Goal: Information Seeking & Learning: Learn about a topic

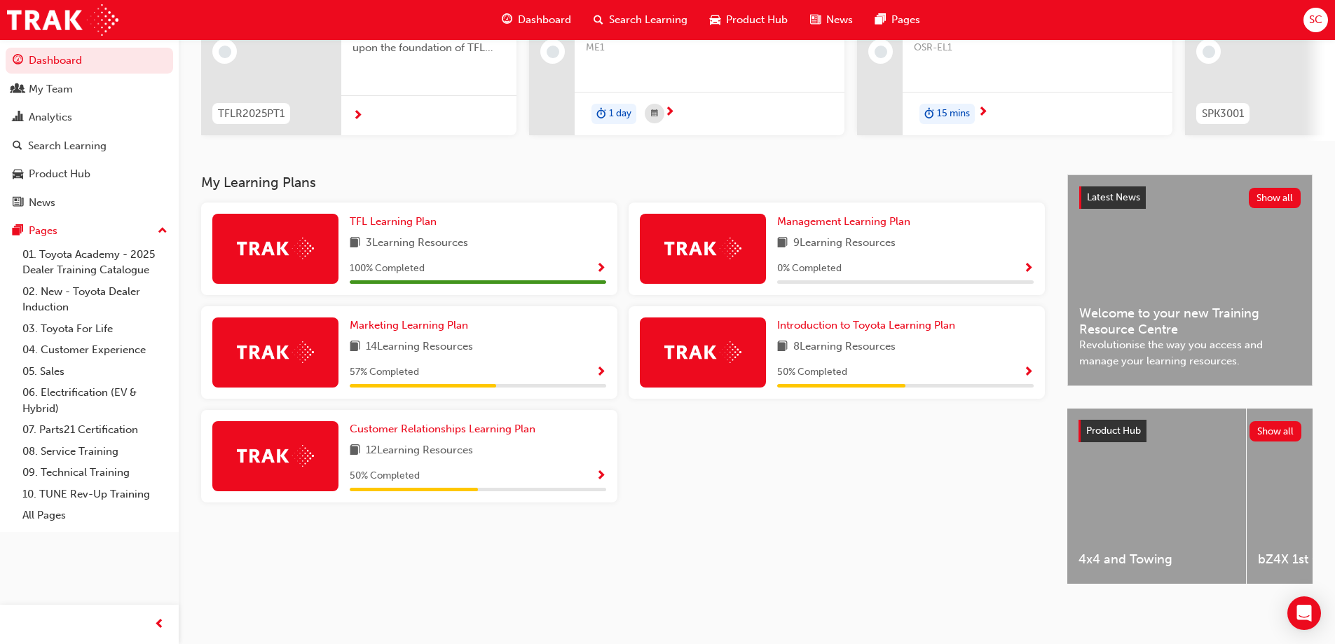
scroll to position [193, 0]
click at [449, 422] on span "Customer Relationships Learning Plan" at bounding box center [443, 428] width 186 height 13
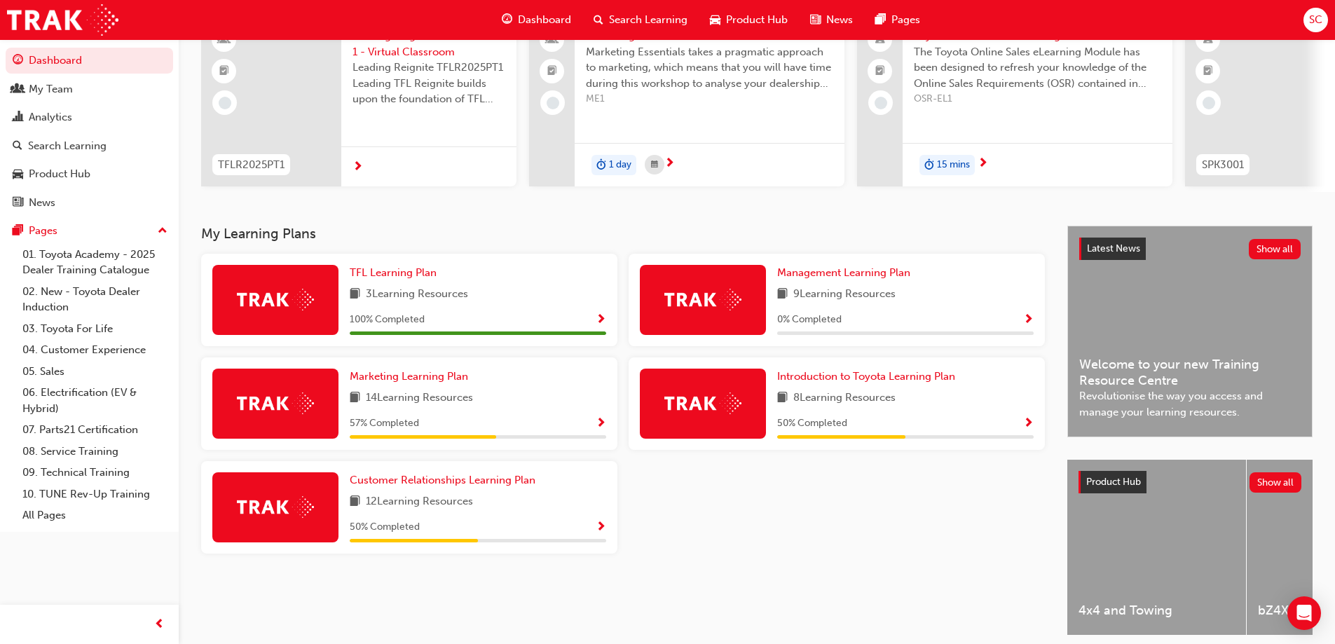
scroll to position [140, 0]
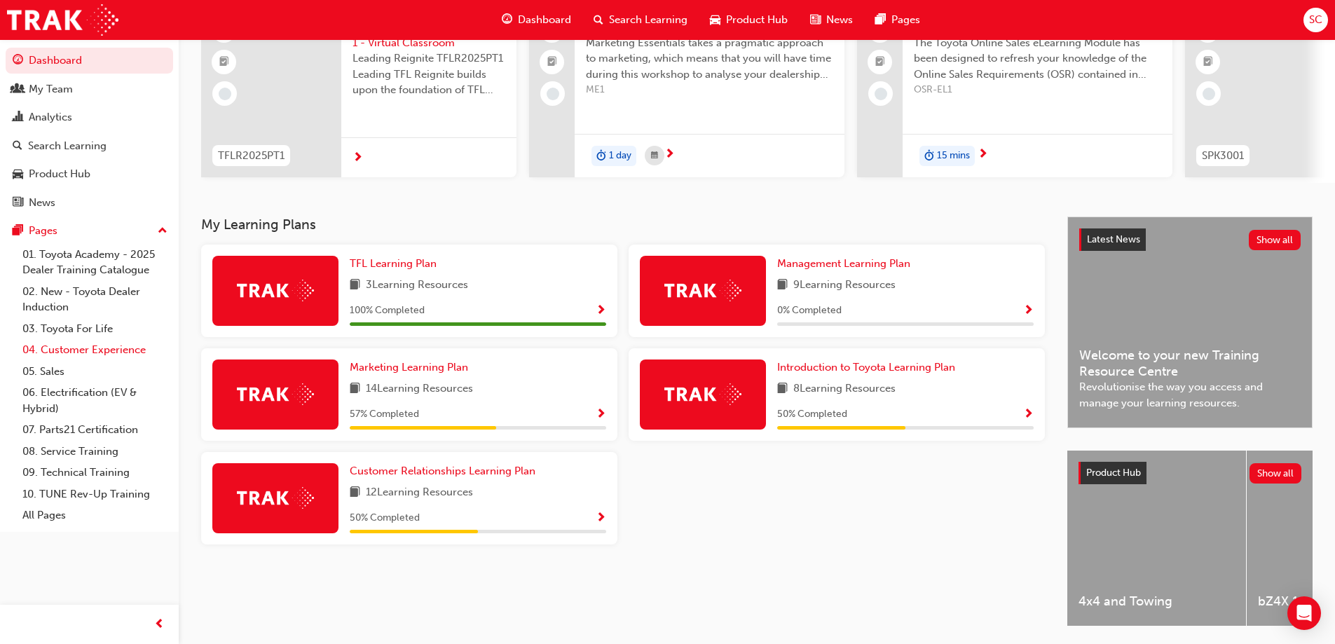
click at [116, 349] on link "04. Customer Experience" at bounding box center [95, 350] width 156 height 22
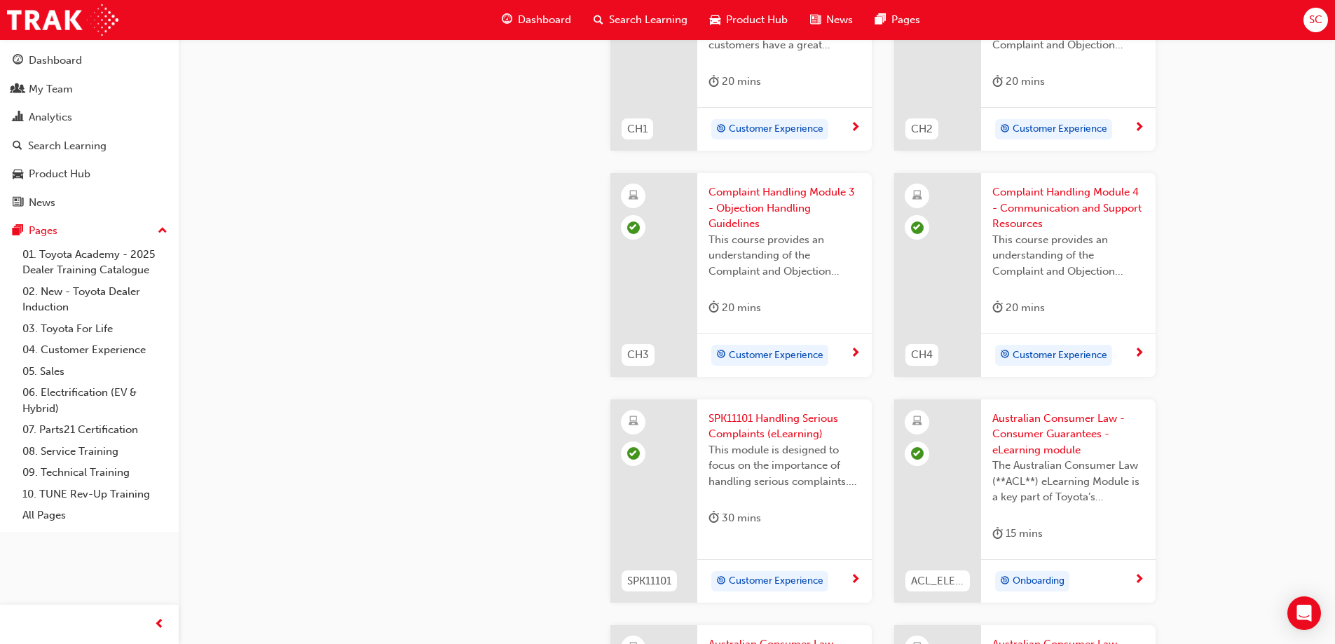
scroll to position [771, 0]
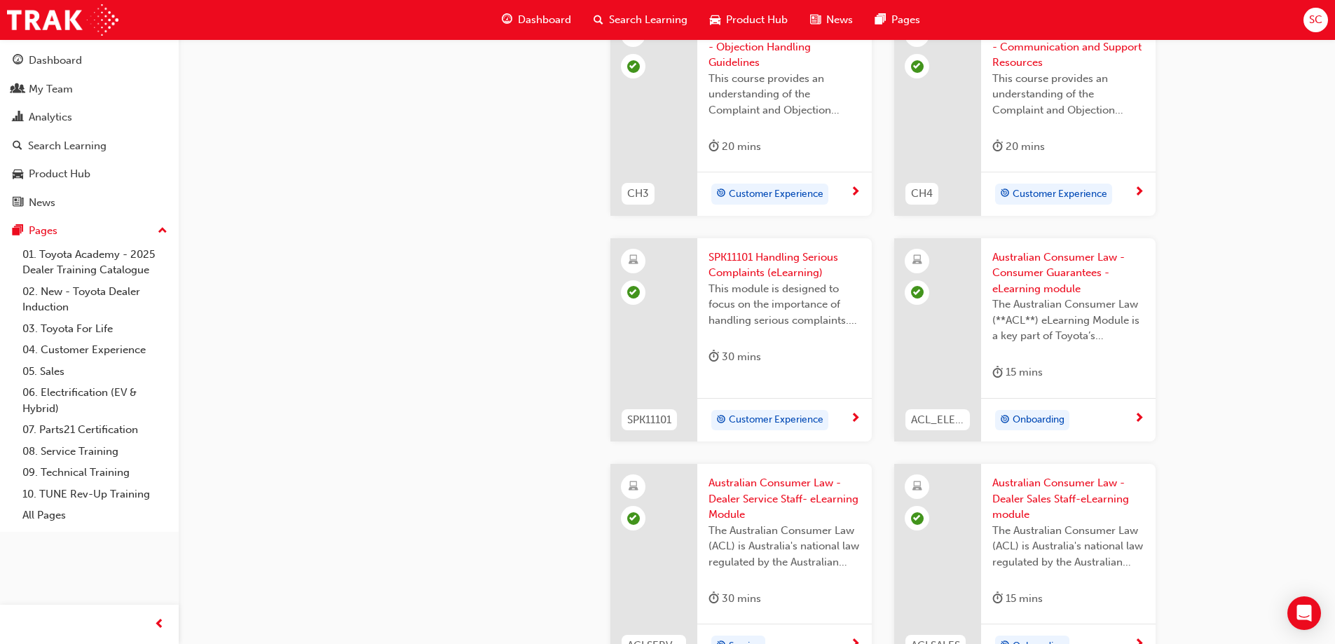
click at [1033, 415] on span "Onboarding" at bounding box center [1038, 420] width 52 height 16
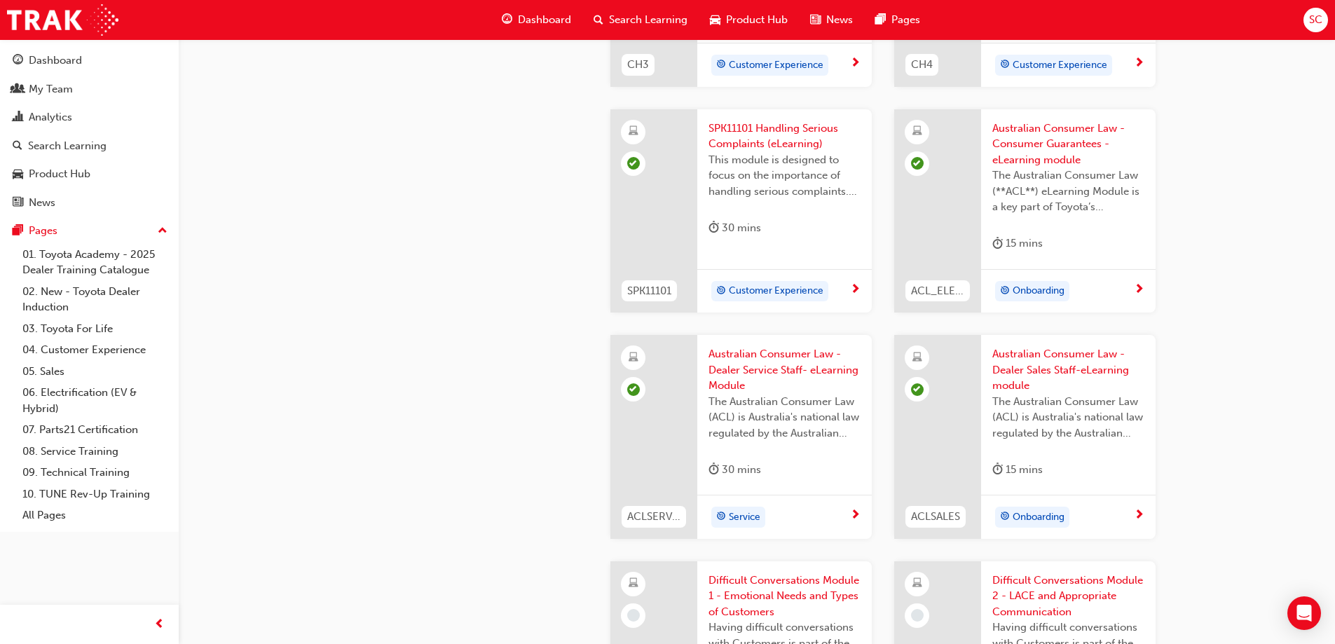
scroll to position [911, 0]
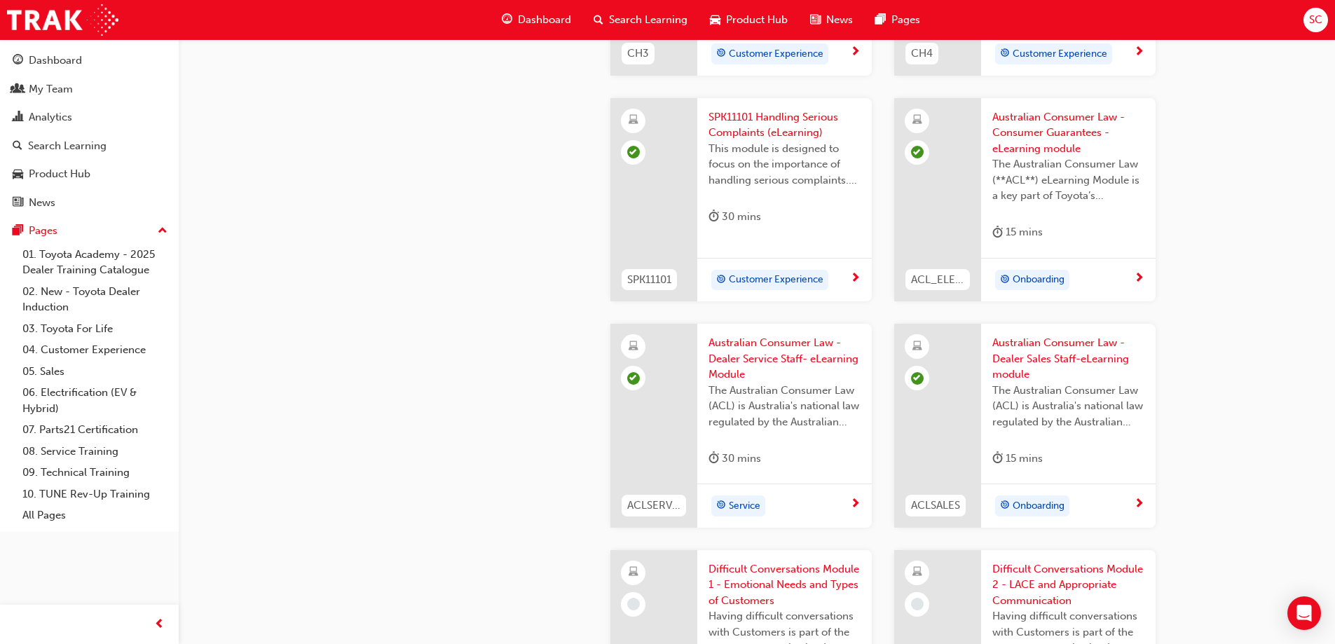
click at [733, 500] on span "Service" at bounding box center [745, 506] width 32 height 16
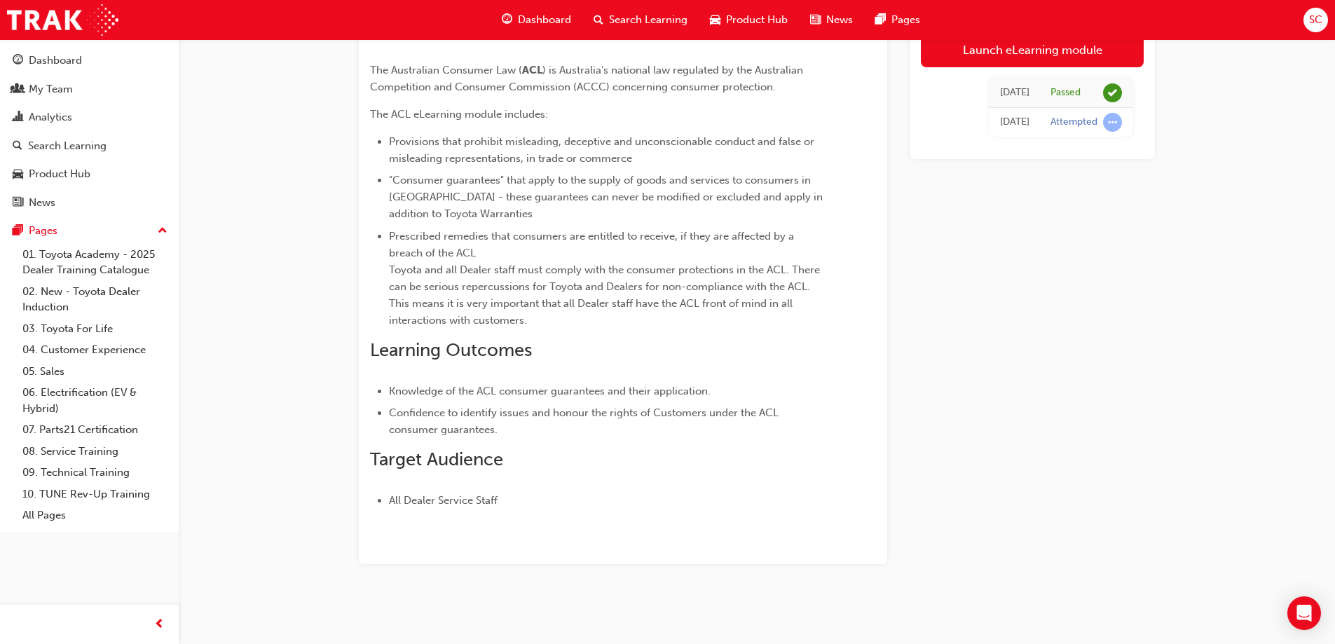
scroll to position [130, 0]
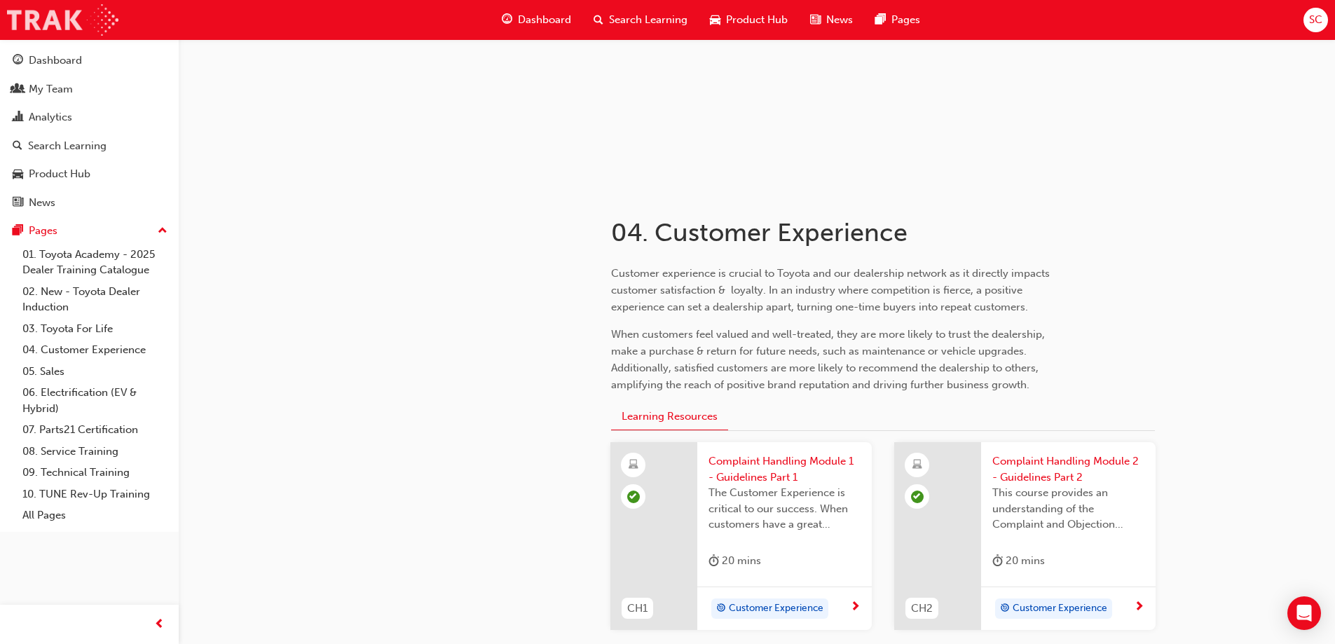
scroll to position [911, 0]
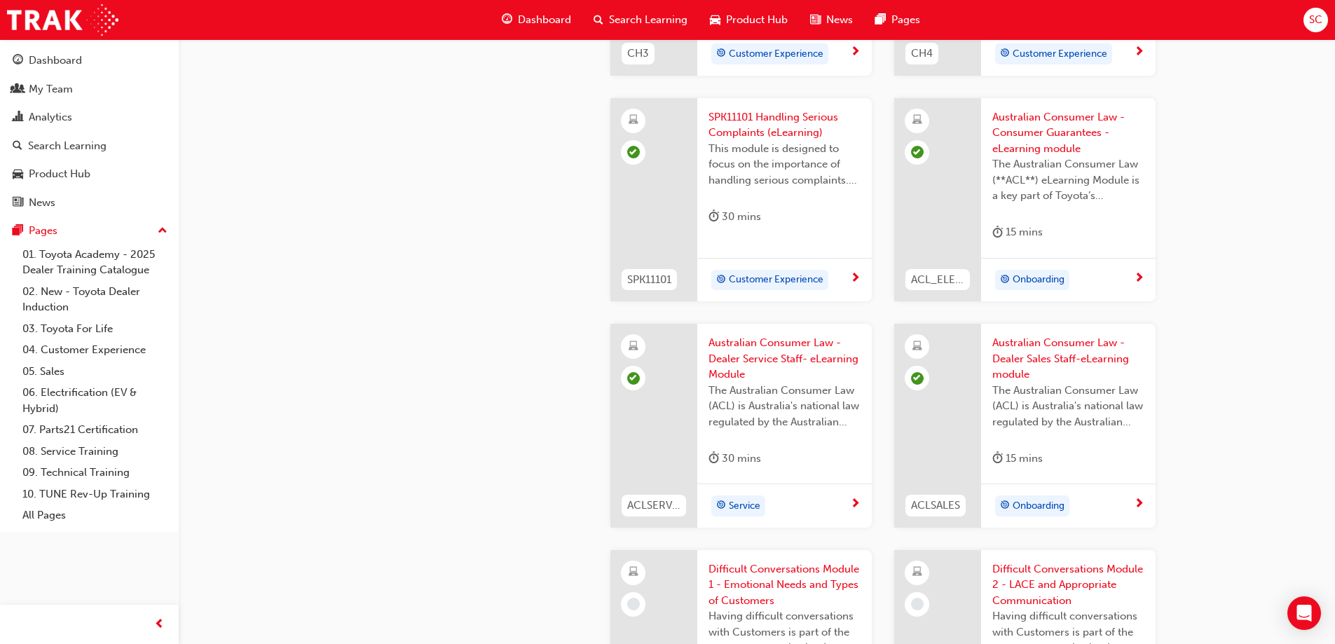
click at [1052, 502] on span "Onboarding" at bounding box center [1038, 506] width 52 height 16
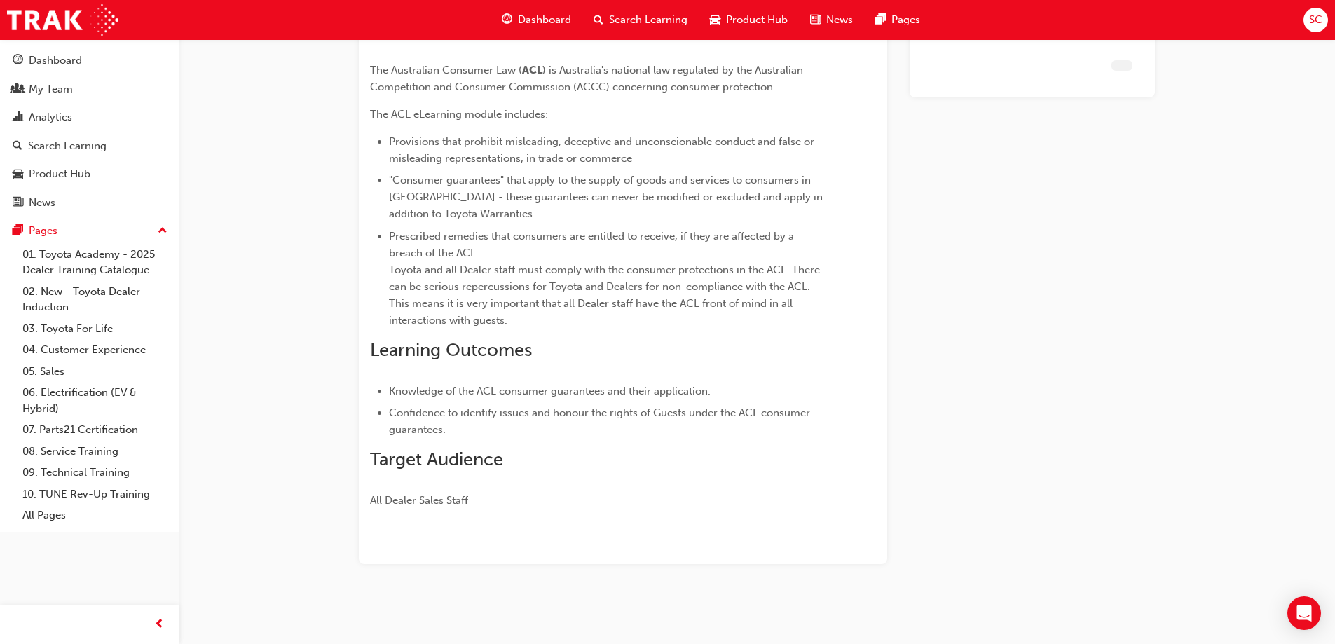
scroll to position [130, 0]
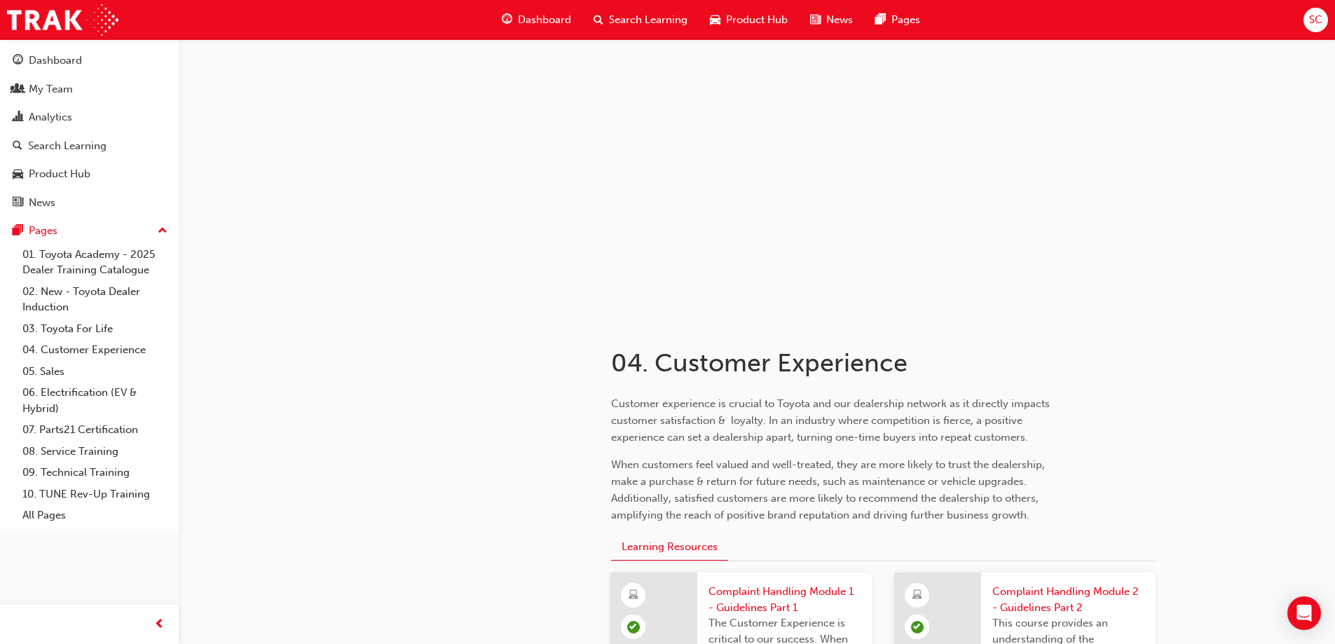
click at [543, 18] on span "Dashboard" at bounding box center [544, 20] width 53 height 16
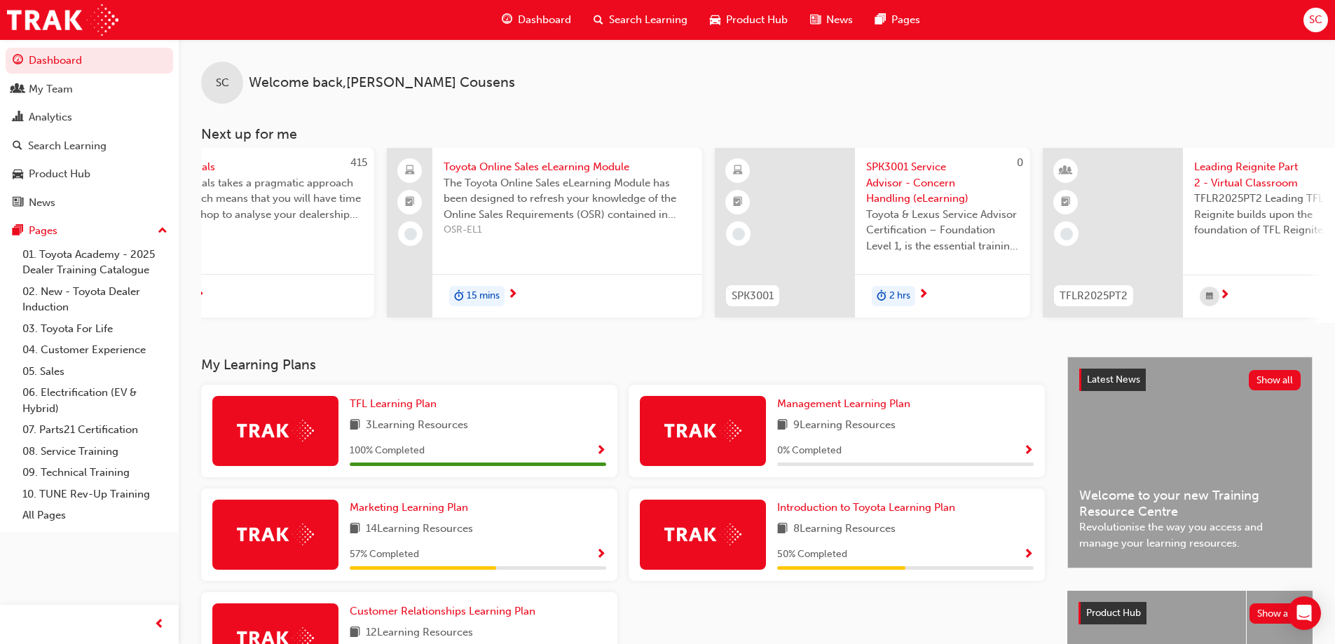
scroll to position [0, 475]
drag, startPoint x: 1036, startPoint y: 322, endPoint x: 1156, endPoint y: 312, distance: 120.9
click at [1156, 312] on div "TFLR2025PT1 Leading Reignite Part 1 - Virtual Classroom Leading Reignite TFLR20…" at bounding box center [708, 235] width 1965 height 175
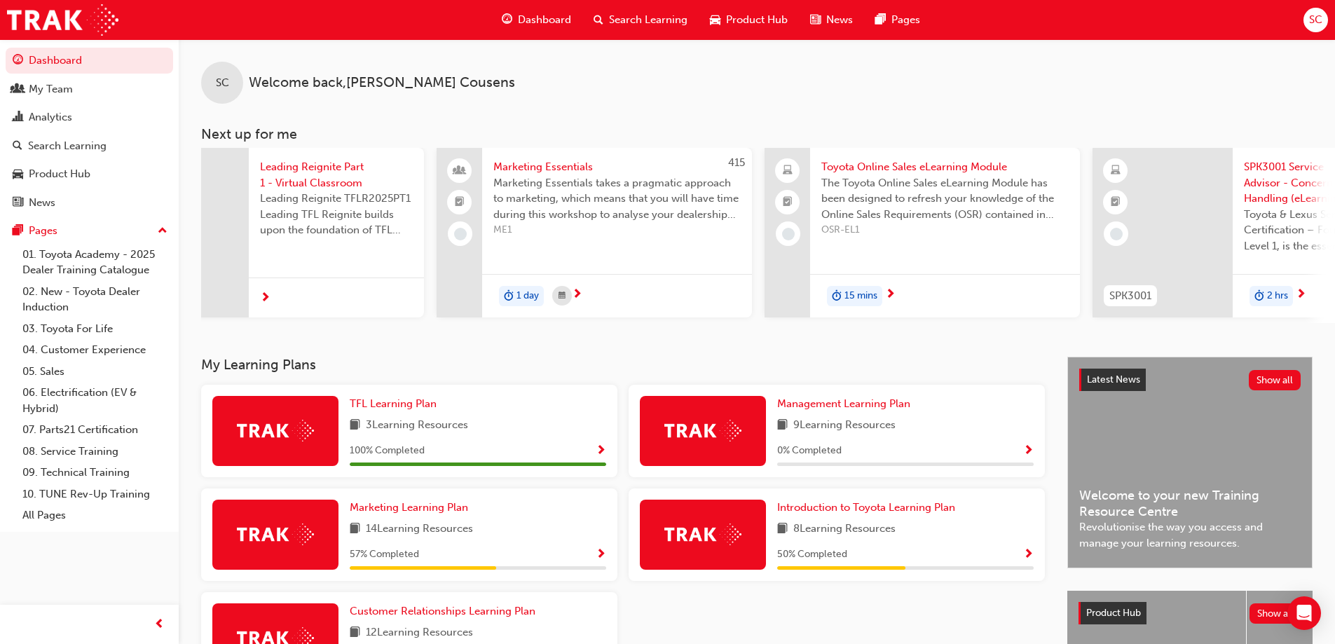
scroll to position [0, 0]
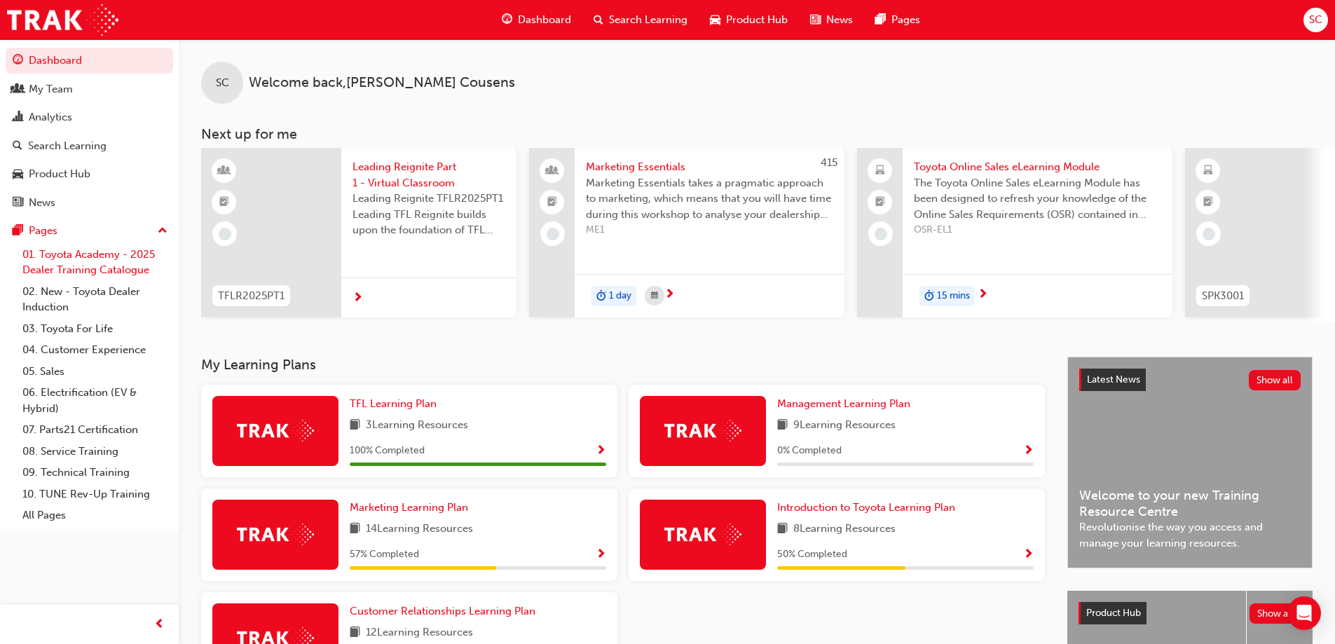
click at [78, 256] on link "01. Toyota Academy - 2025 Dealer Training Catalogue" at bounding box center [95, 262] width 156 height 37
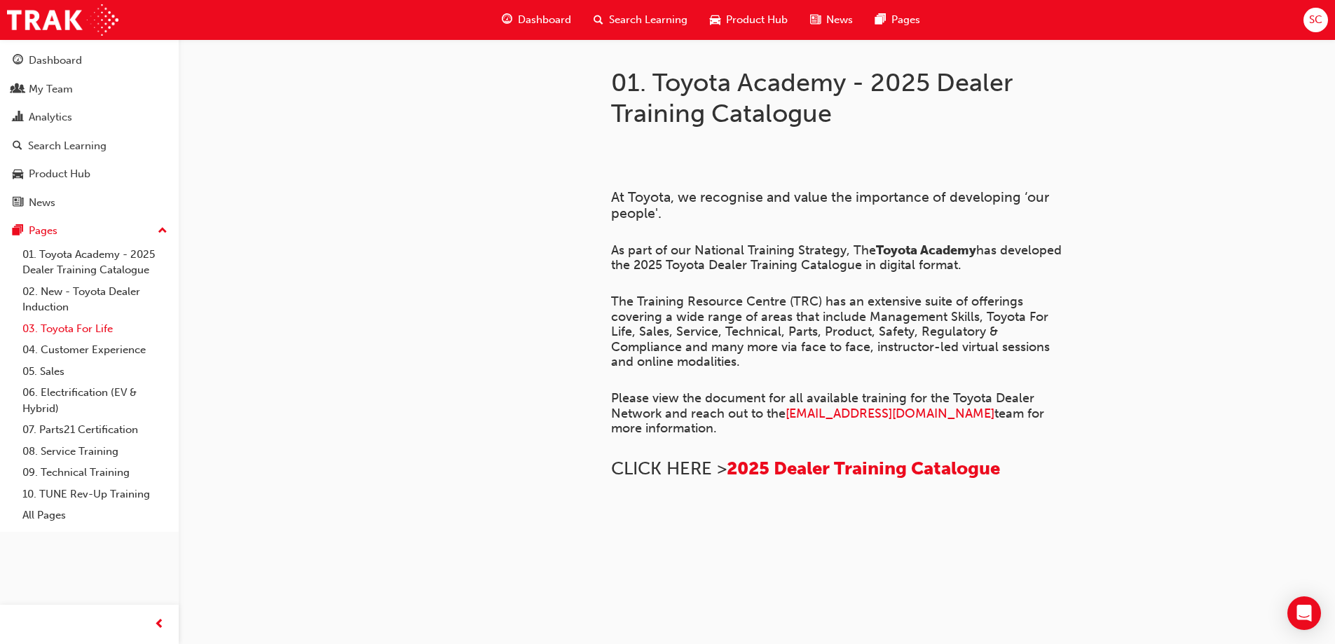
click at [89, 325] on link "03. Toyota For Life" at bounding box center [95, 329] width 156 height 22
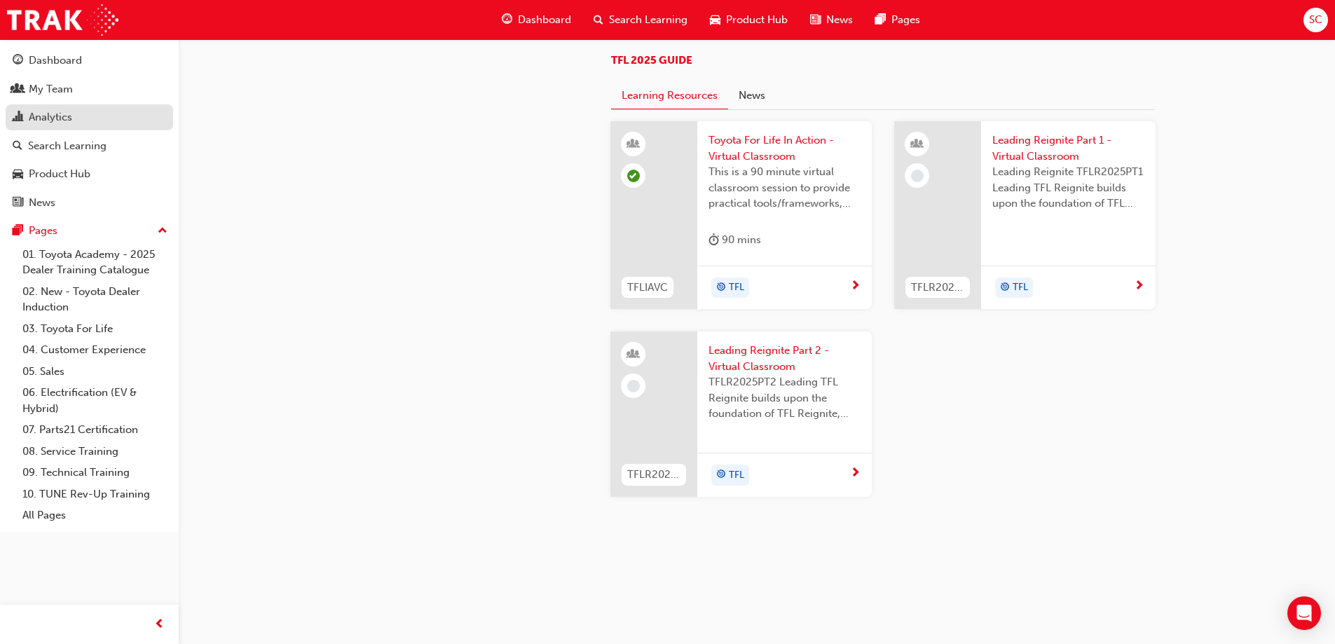
scroll to position [981, 0]
